Goal: Transaction & Acquisition: Purchase product/service

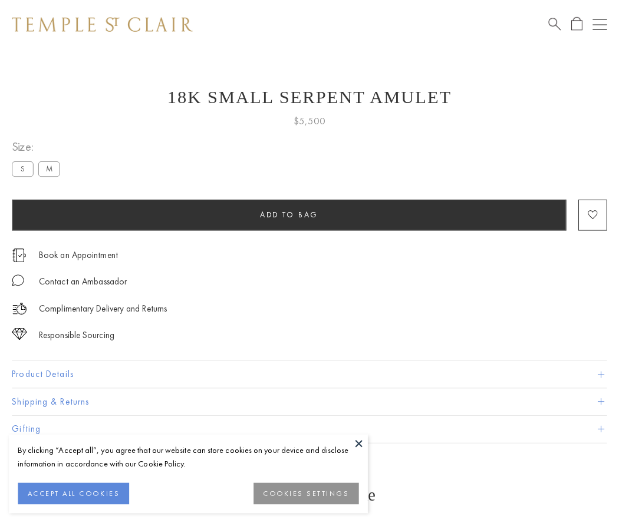
scroll to position [11, 0]
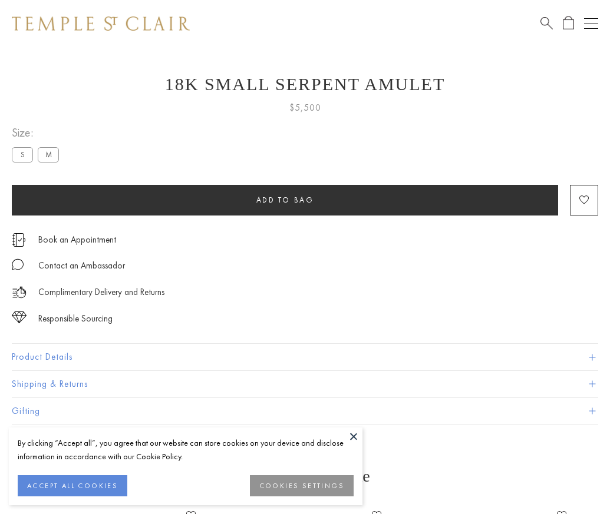
click at [285, 200] on span "Add to bag" at bounding box center [285, 200] width 58 height 10
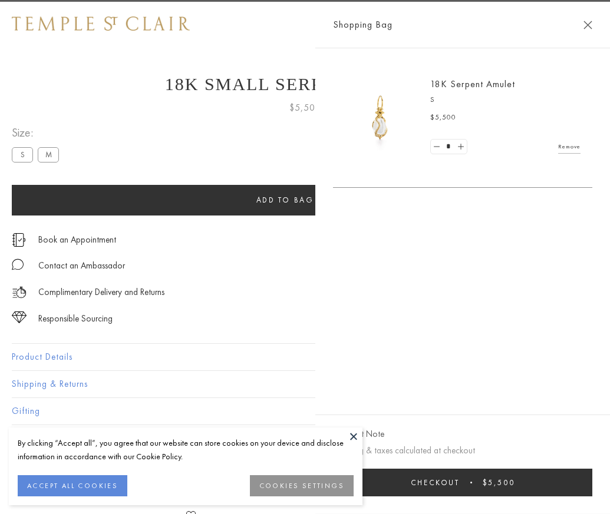
click at [592, 491] on button "Checkout $5,500" at bounding box center [462, 483] width 259 height 28
